Goal: Check status

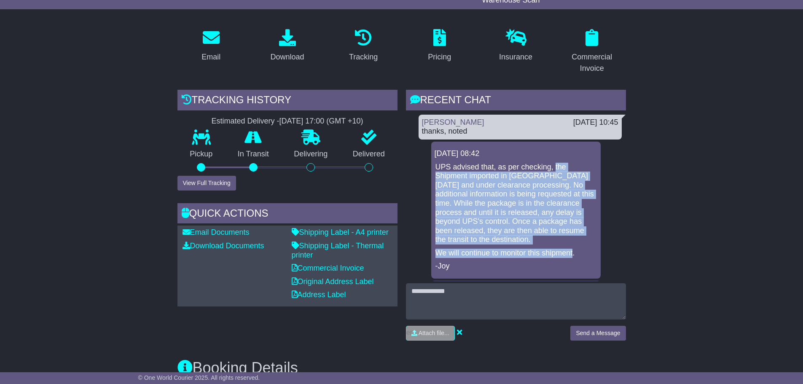
drag, startPoint x: 554, startPoint y: 166, endPoint x: 573, endPoint y: 251, distance: 86.2
click at [573, 251] on div "UPS advised that, as per checking, the Shipment imported in Australia yesterday…" at bounding box center [515, 217] width 163 height 109
copy div "the Shipment imported in Australia yesterday and under clearance processing. No…"
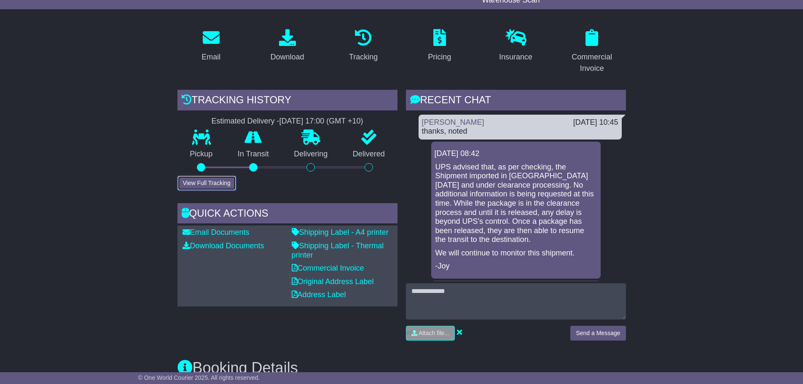
drag, startPoint x: 206, startPoint y: 182, endPoint x: 235, endPoint y: 191, distance: 30.5
click at [207, 183] on button "View Full Tracking" at bounding box center [206, 183] width 59 height 15
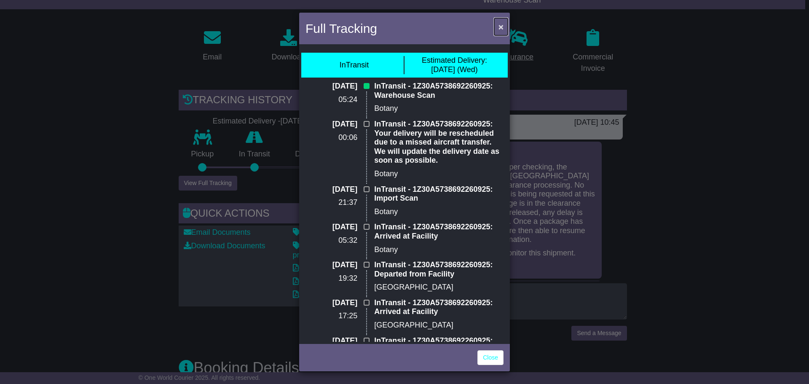
click at [500, 27] on span "×" at bounding box center [500, 27] width 5 height 10
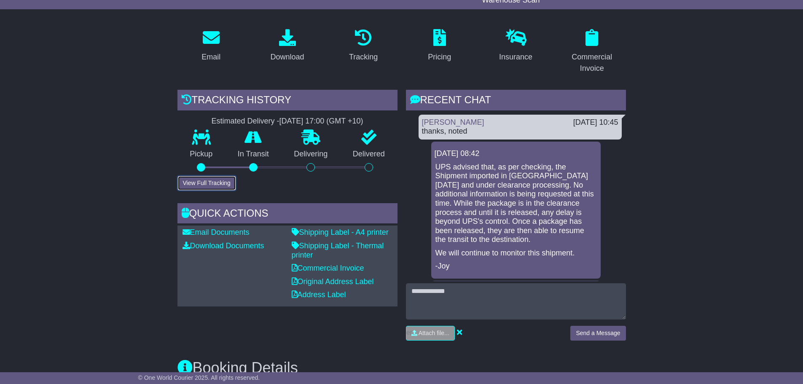
click at [201, 177] on button "View Full Tracking" at bounding box center [206, 183] width 59 height 15
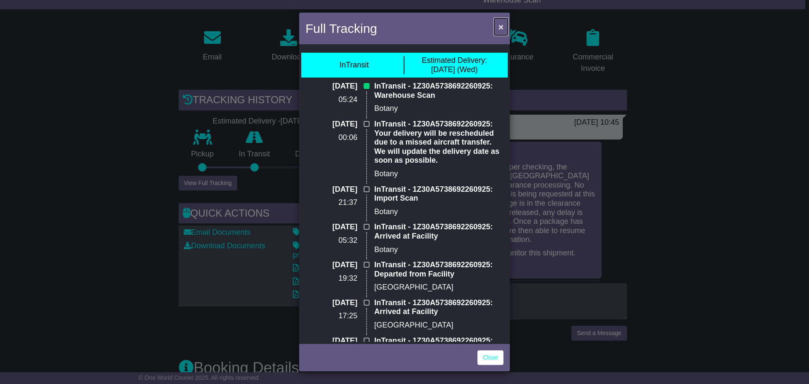
click at [501, 24] on span "×" at bounding box center [500, 27] width 5 height 10
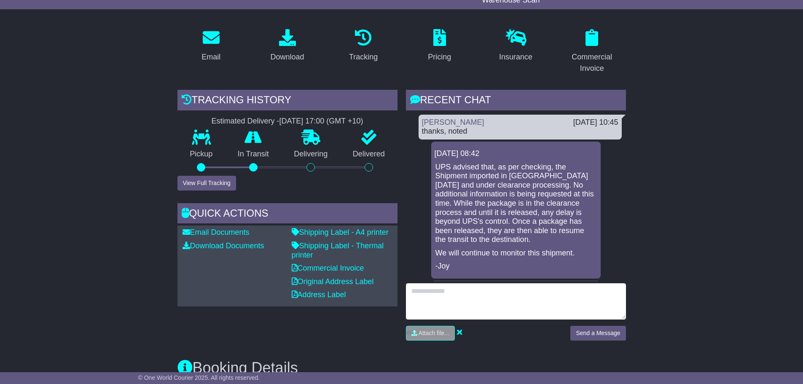
click at [431, 292] on textarea at bounding box center [516, 301] width 220 height 36
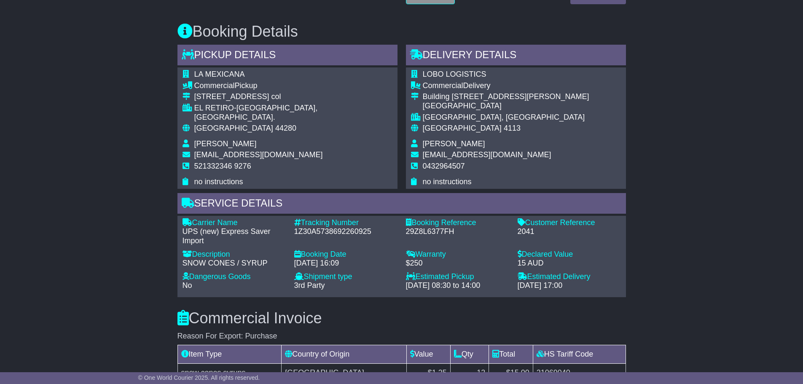
scroll to position [463, 0]
drag, startPoint x: 294, startPoint y: 227, endPoint x: 366, endPoint y: 230, distance: 71.2
click at [369, 230] on div "1Z30A5738692260925" at bounding box center [345, 230] width 103 height 9
copy div "1Z30A5738692260925"
